Goal: Complete application form: Complete application form

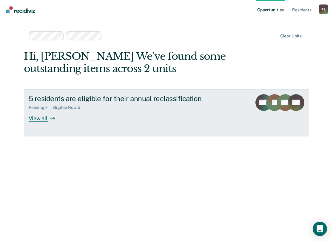
click at [41, 118] on div "View all" at bounding box center [45, 116] width 33 height 12
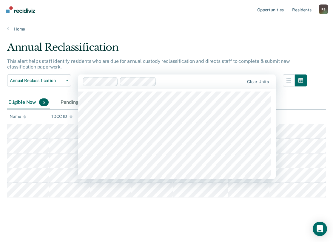
click at [106, 76] on div "Clear units" at bounding box center [177, 81] width 198 height 14
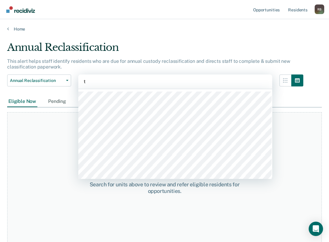
type input "t"
click at [115, 82] on div at bounding box center [175, 81] width 183 height 7
type input "t"
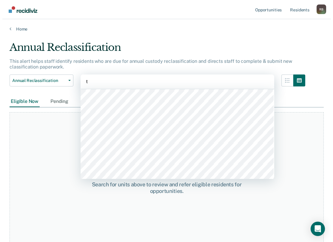
scroll to position [269, 0]
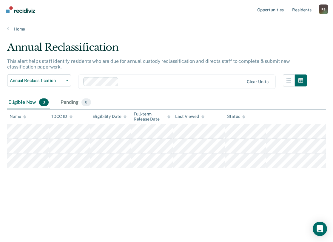
type input "t"
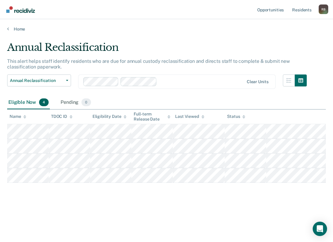
type input "t"
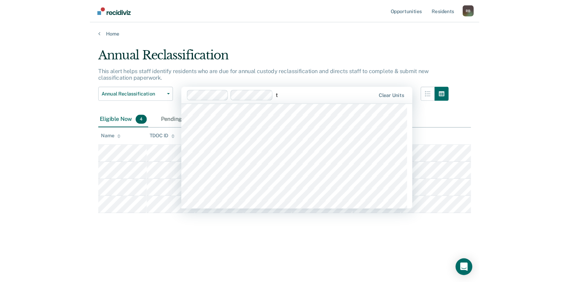
scroll to position [299, 0]
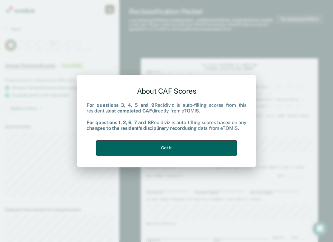
click at [177, 149] on button "Got it" at bounding box center [166, 147] width 141 height 15
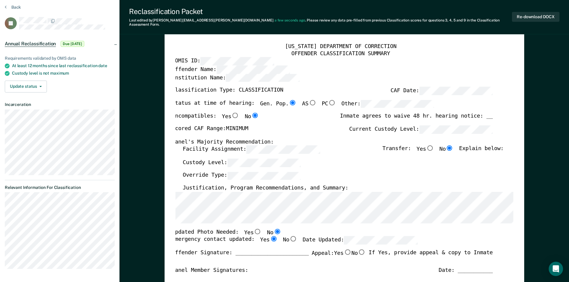
scroll to position [60, 0]
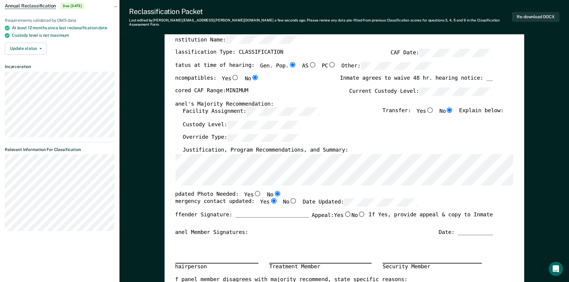
click at [273, 191] on input "No" at bounding box center [277, 193] width 8 height 5
click at [269, 199] on input "Yes" at bounding box center [273, 201] width 8 height 5
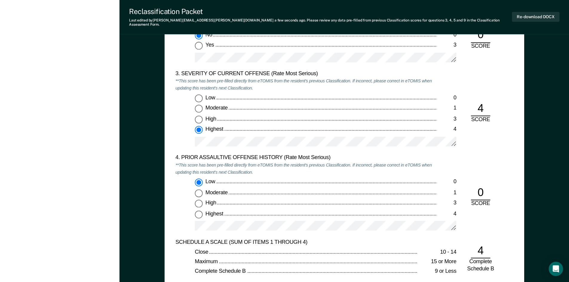
scroll to position [717, 0]
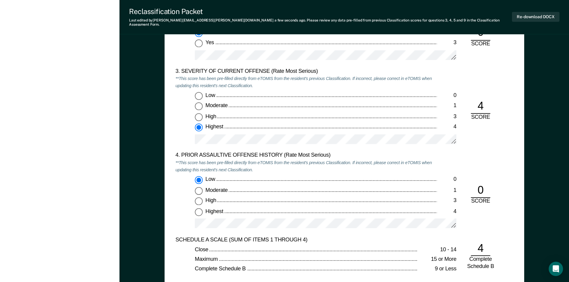
click at [300, 176] on div "Low" at bounding box center [320, 179] width 231 height 7
click at [202, 176] on input "Low 0" at bounding box center [199, 180] width 8 height 8
type textarea "x"
drag, startPoint x: 274, startPoint y: 175, endPoint x: 265, endPoint y: 158, distance: 18.7
click at [274, 176] on div "Low" at bounding box center [320, 179] width 231 height 7
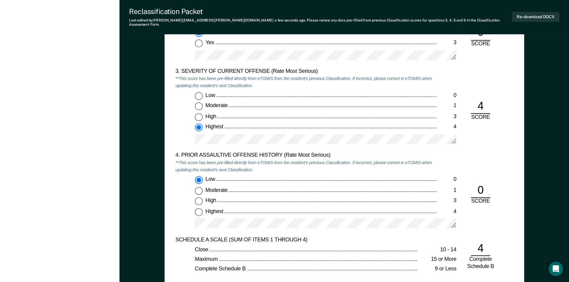
click at [202, 176] on input "Low 0" at bounding box center [199, 180] width 8 height 8
click at [252, 177] on div "Low" at bounding box center [320, 179] width 231 height 7
click at [202, 177] on input "Low 0" at bounding box center [199, 180] width 8 height 8
